Goal: Task Accomplishment & Management: Use online tool/utility

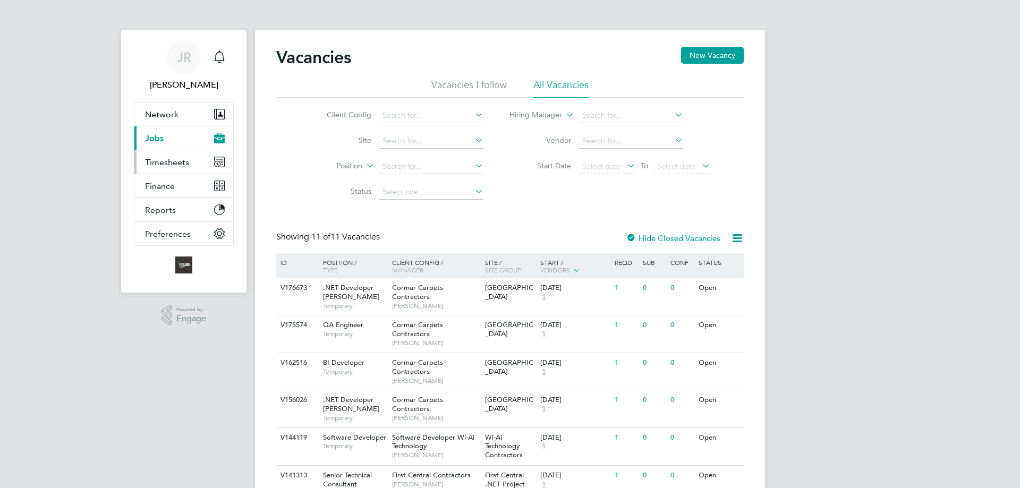
click at [166, 158] on span "Timesheets" at bounding box center [167, 162] width 44 height 10
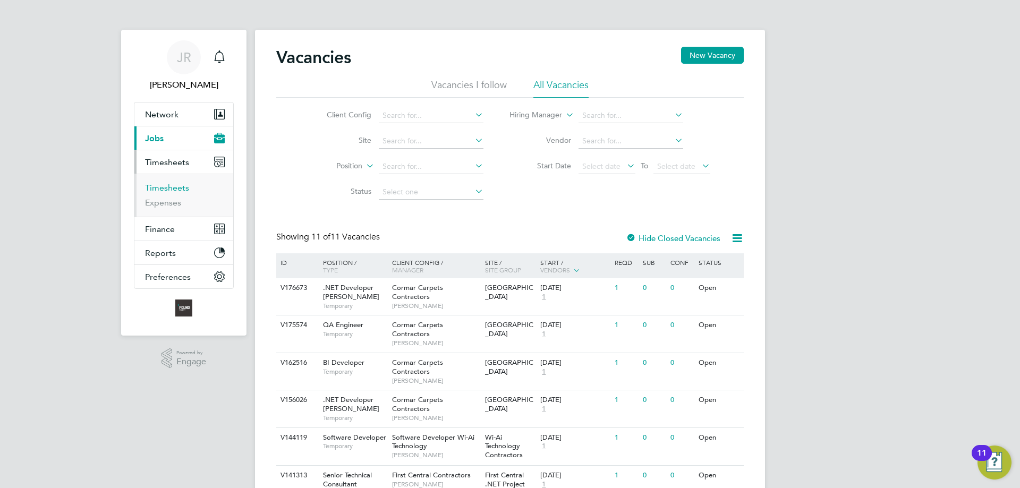
click at [156, 190] on link "Timesheets" at bounding box center [167, 188] width 44 height 10
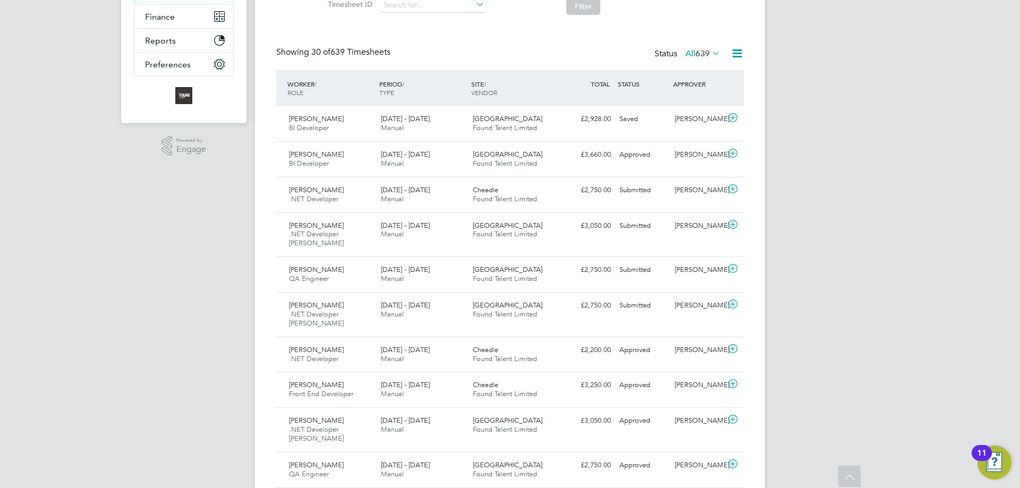
click at [738, 116] on icon at bounding box center [732, 118] width 13 height 9
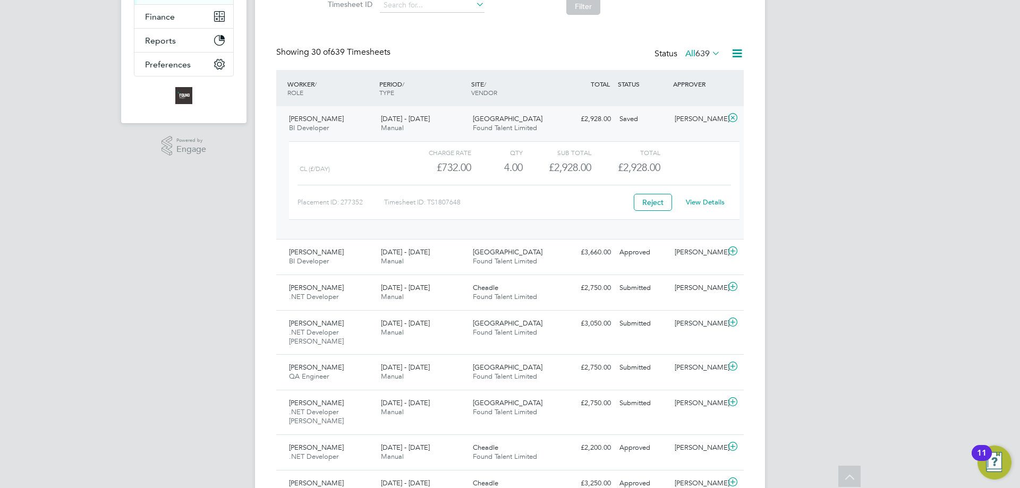
click at [704, 203] on link "View Details" at bounding box center [705, 202] width 39 height 9
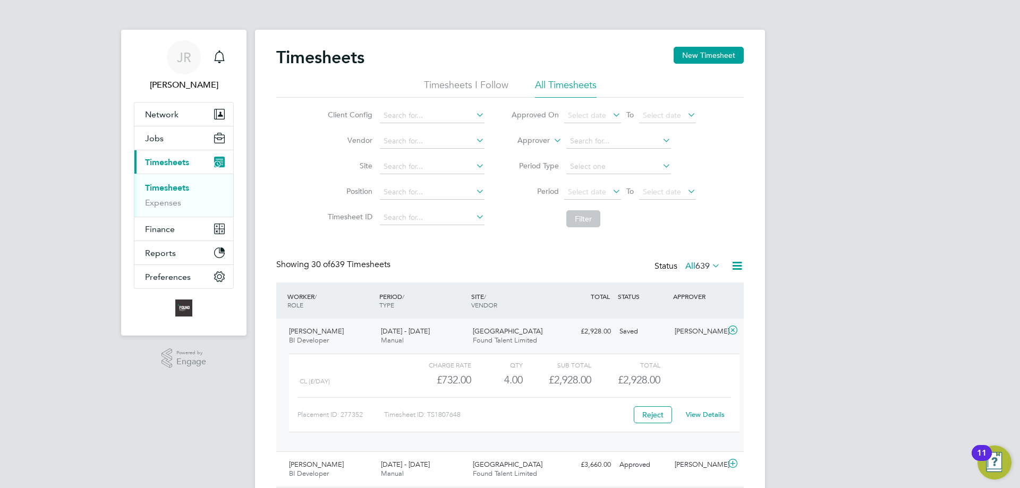
click at [734, 334] on icon at bounding box center [732, 330] width 13 height 9
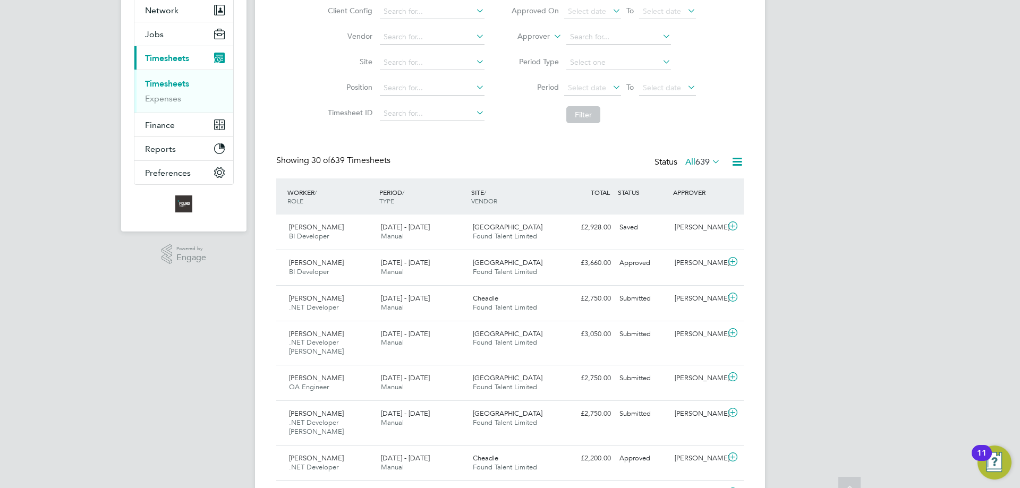
scroll to position [106, 0]
click at [731, 331] on icon at bounding box center [732, 331] width 13 height 9
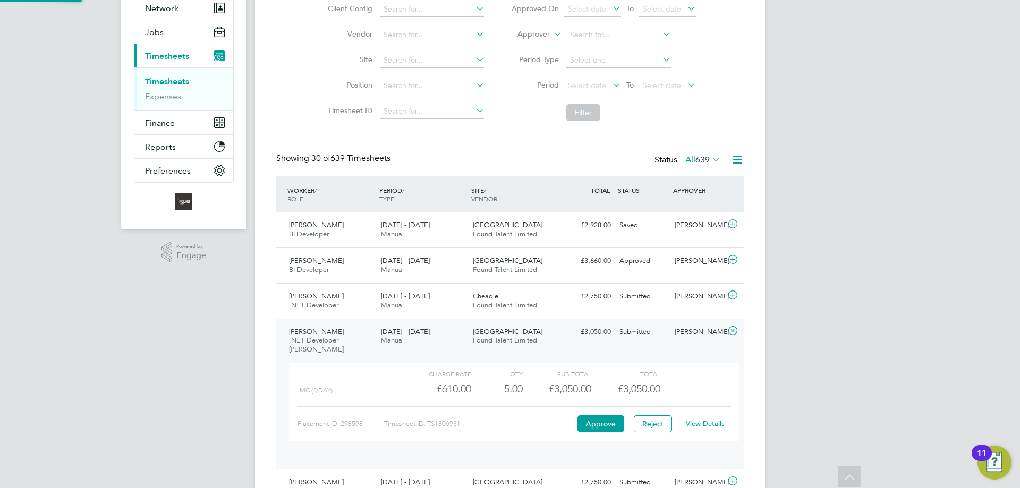
scroll to position [18, 104]
click at [734, 331] on icon at bounding box center [732, 331] width 13 height 9
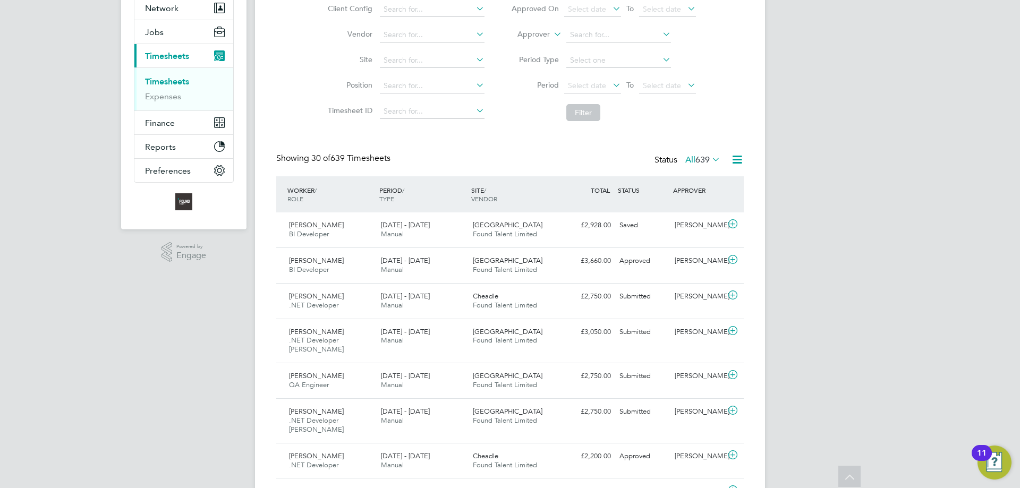
click at [734, 373] on icon at bounding box center [732, 375] width 13 height 9
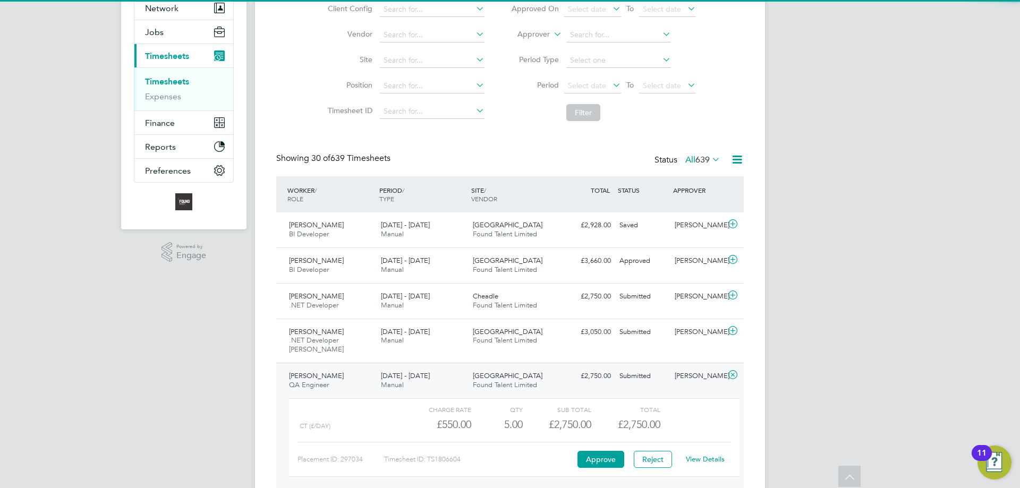
click at [734, 373] on icon at bounding box center [732, 375] width 13 height 9
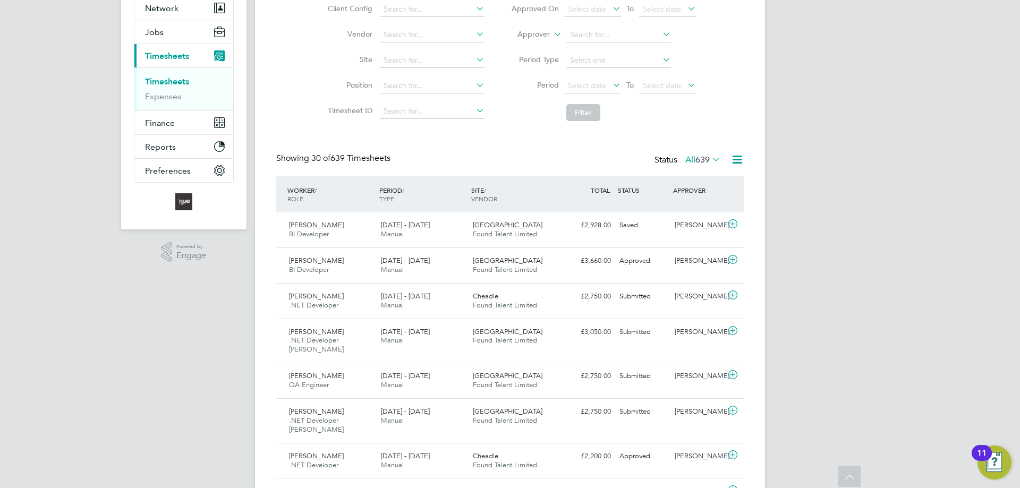
scroll to position [319, 0]
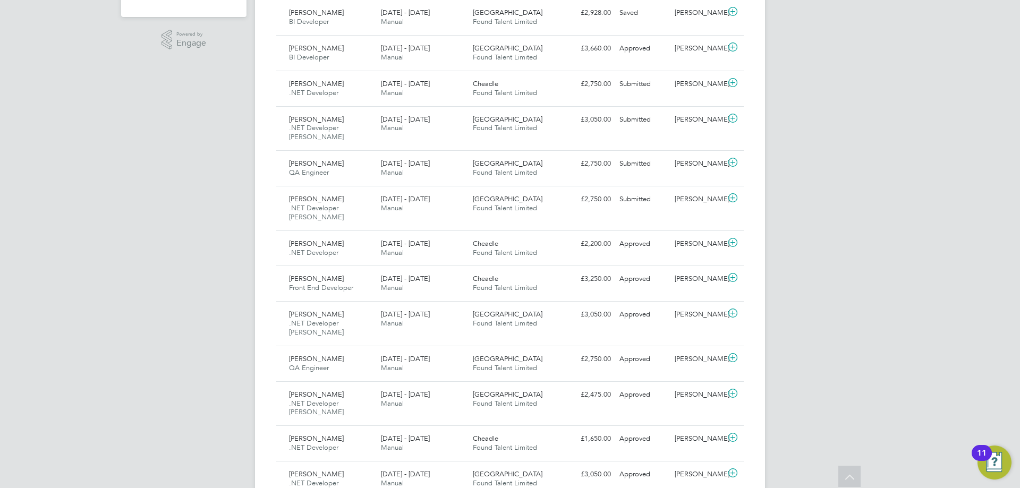
click at [734, 197] on icon at bounding box center [732, 198] width 13 height 9
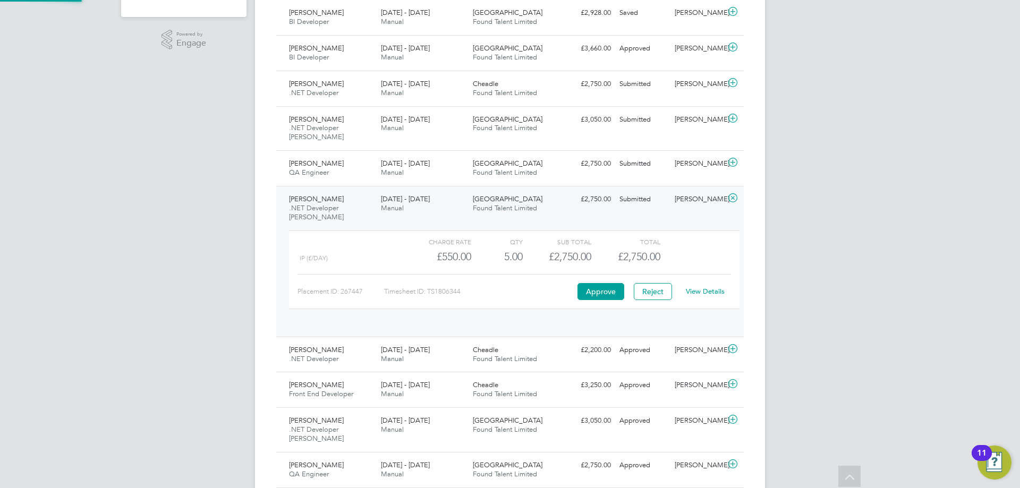
scroll to position [18, 104]
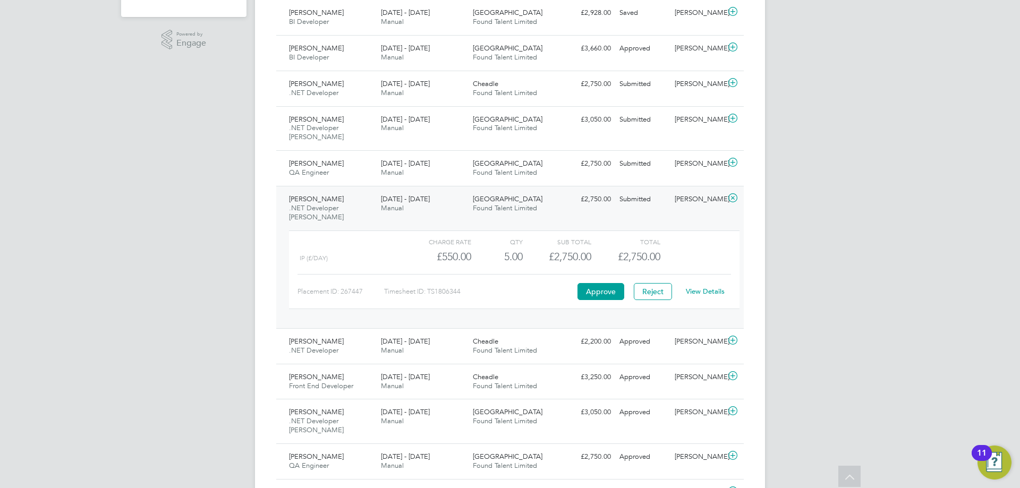
click at [732, 197] on icon at bounding box center [732, 198] width 13 height 9
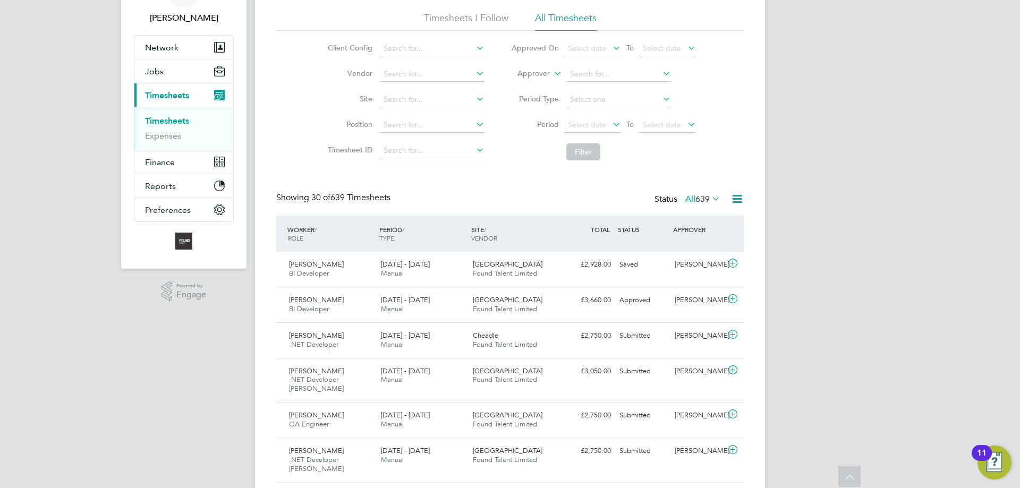
scroll to position [0, 0]
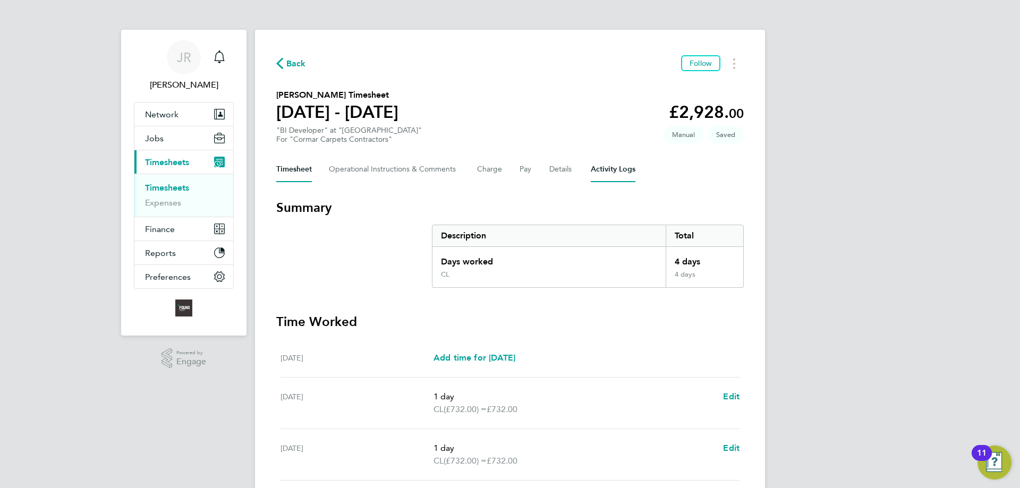
click at [603, 170] on Logs-tab "Activity Logs" at bounding box center [613, 170] width 45 height 26
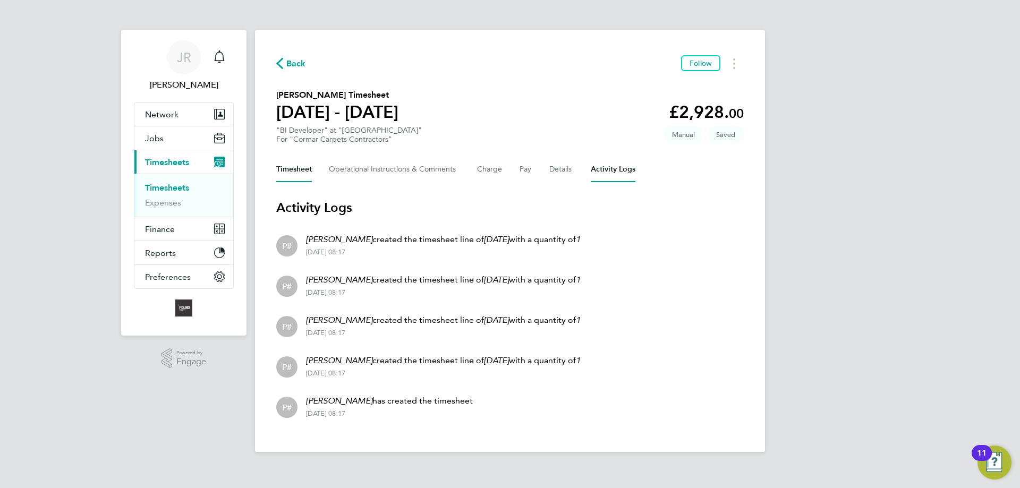
click at [287, 168] on button "Timesheet" at bounding box center [294, 170] width 36 height 26
